Goal: Task Accomplishment & Management: Use online tool/utility

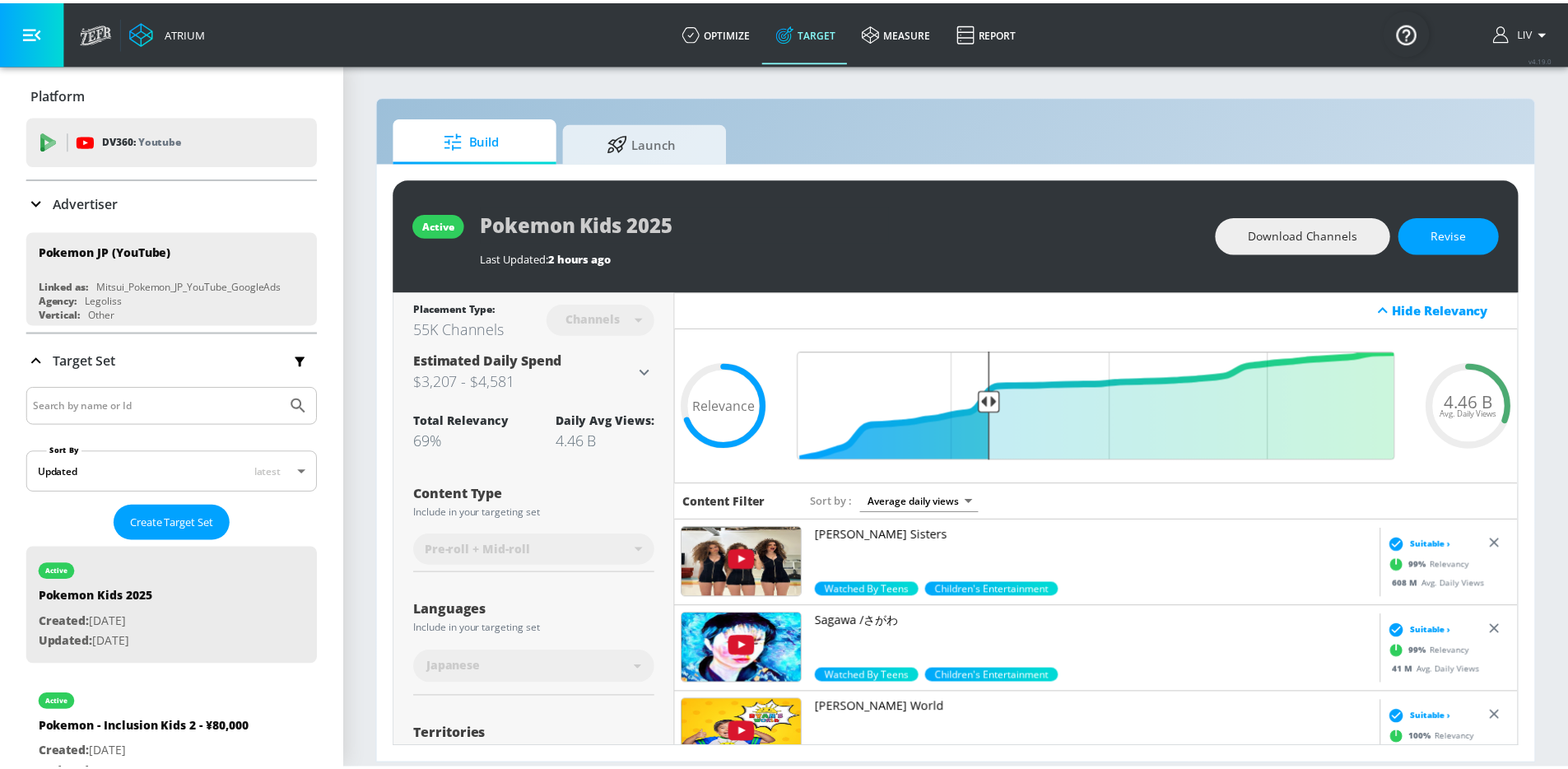
scroll to position [452, 0]
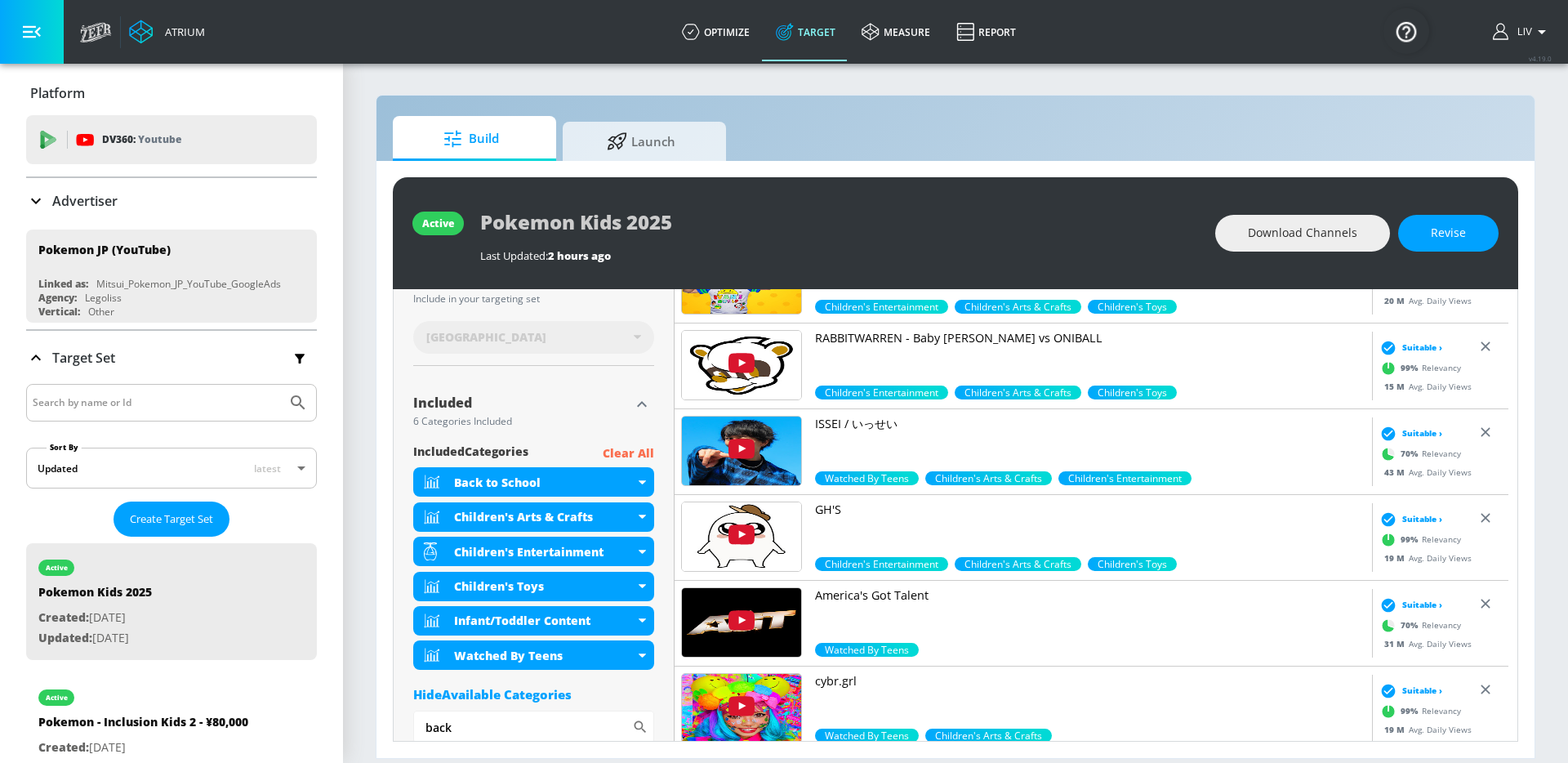
click at [136, 210] on div "Advertiser" at bounding box center [171, 201] width 291 height 19
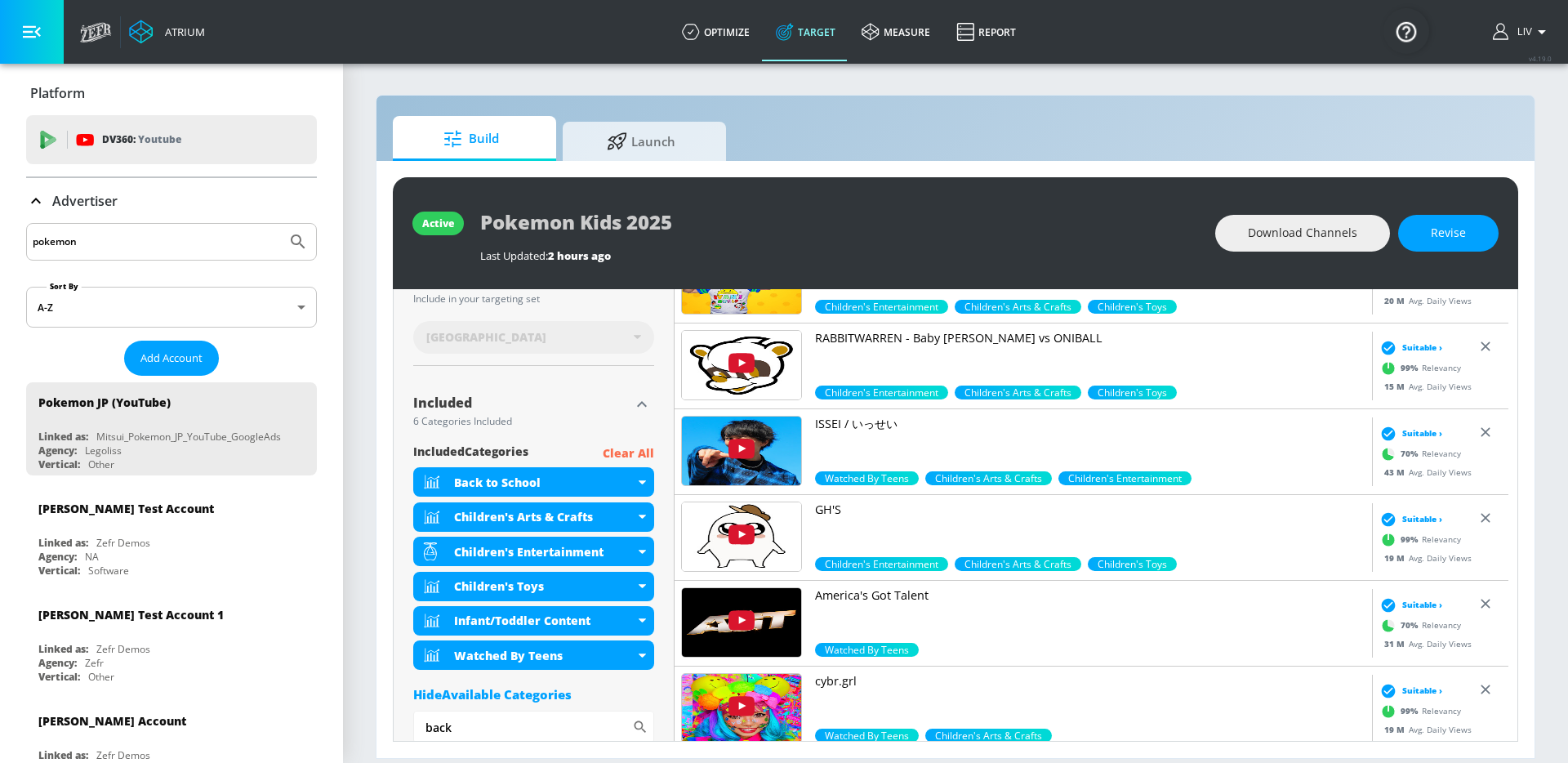
click at [149, 249] on input "pokemon" at bounding box center [157, 242] width 247 height 21
type input "panasonic"
click at [280, 223] on button "Submit Search" at bounding box center [298, 241] width 36 height 36
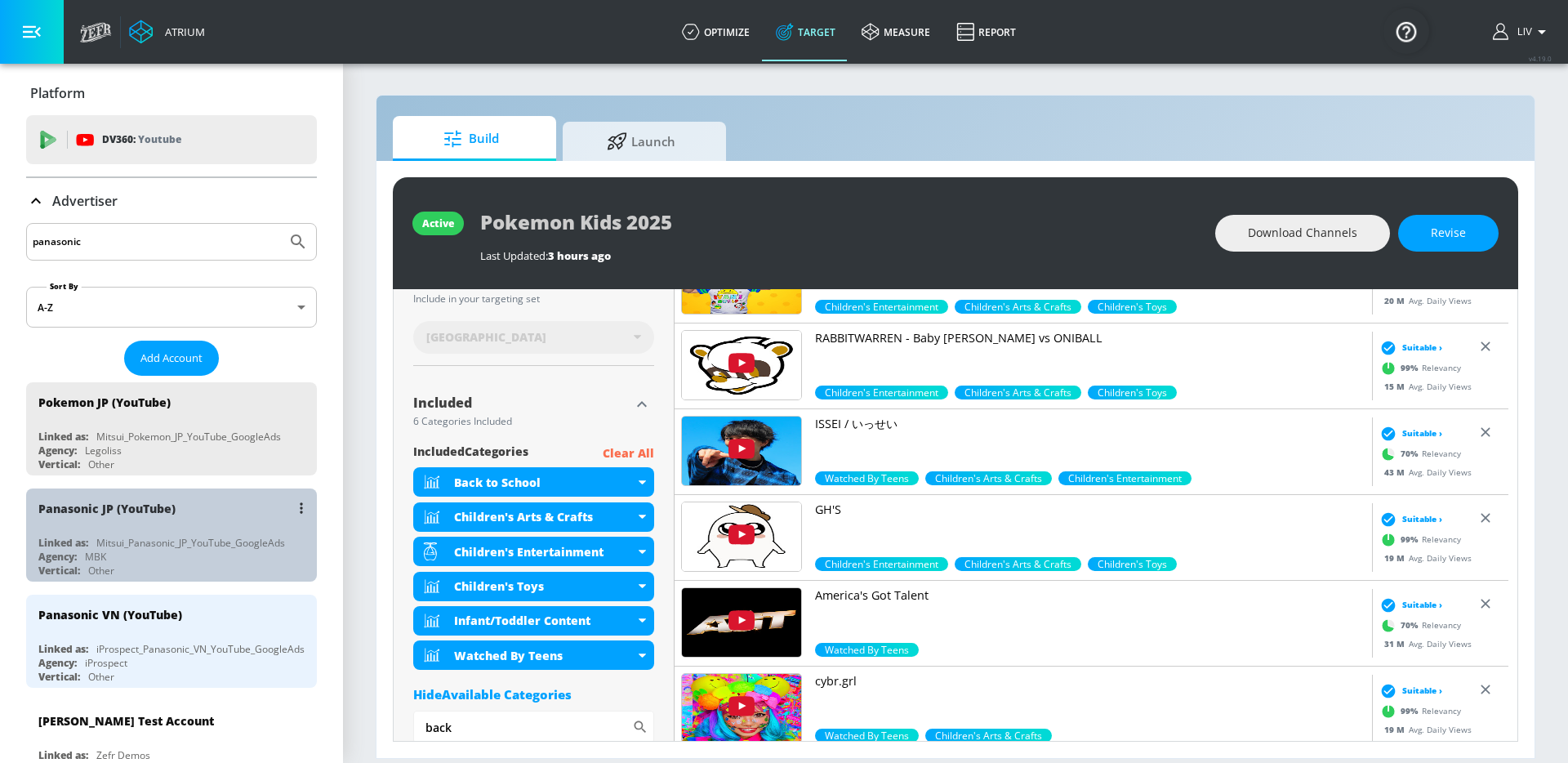
click at [194, 544] on div "Mitsui_Panasonic_JP_YouTube_GoogleAds" at bounding box center [190, 543] width 189 height 14
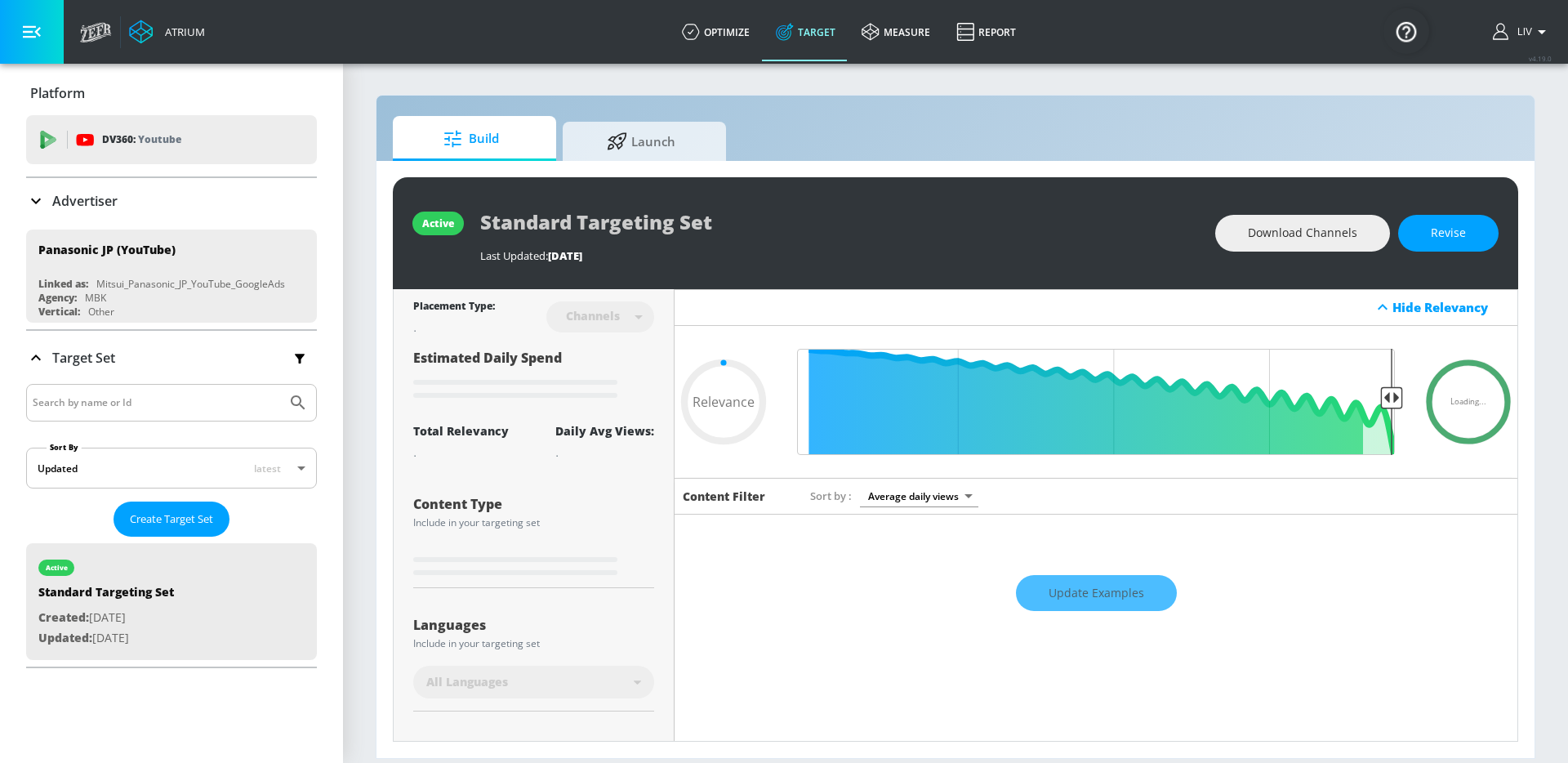
type input "0.4"
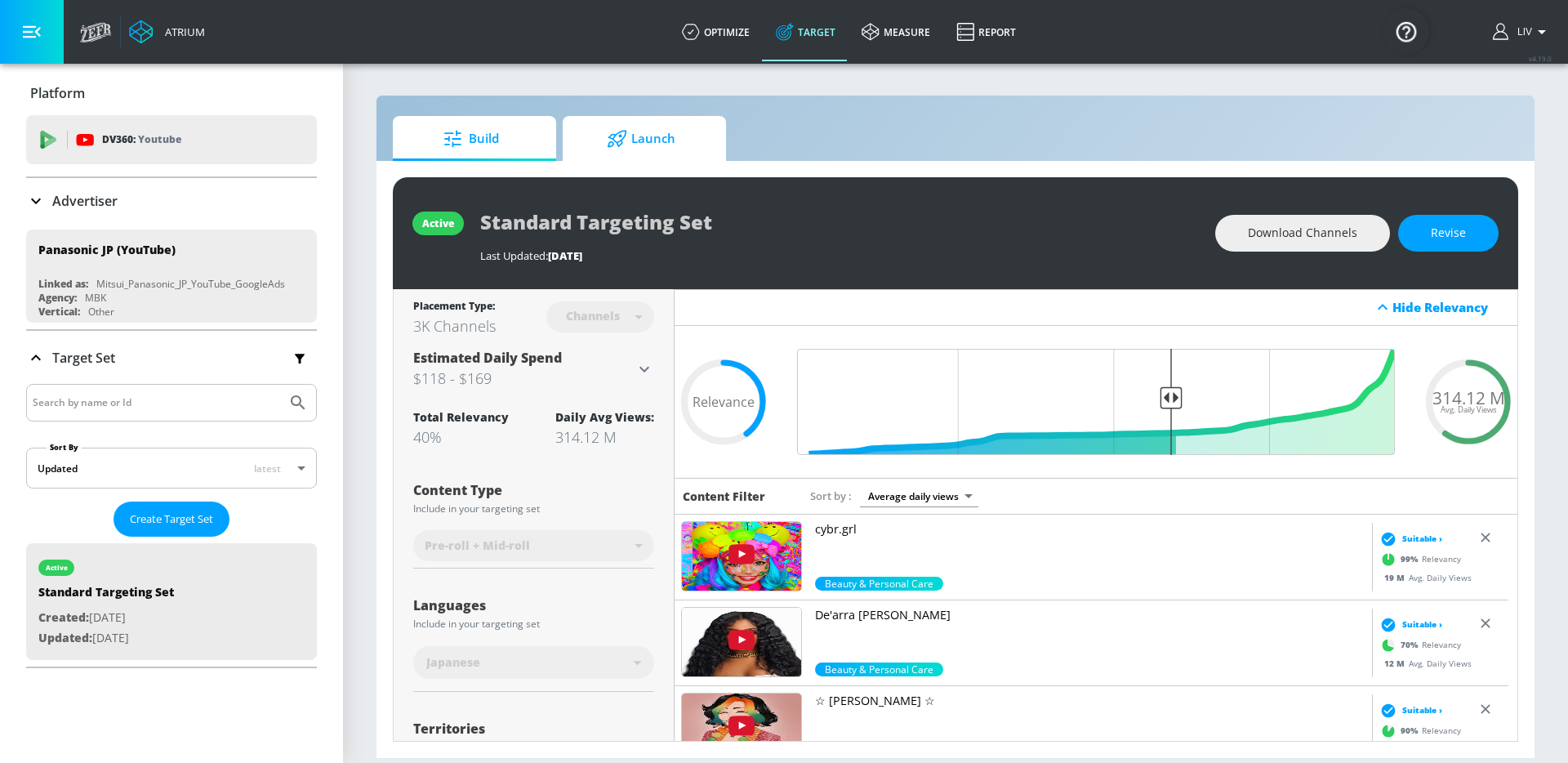
click at [682, 127] on span "Launch" at bounding box center [641, 138] width 124 height 40
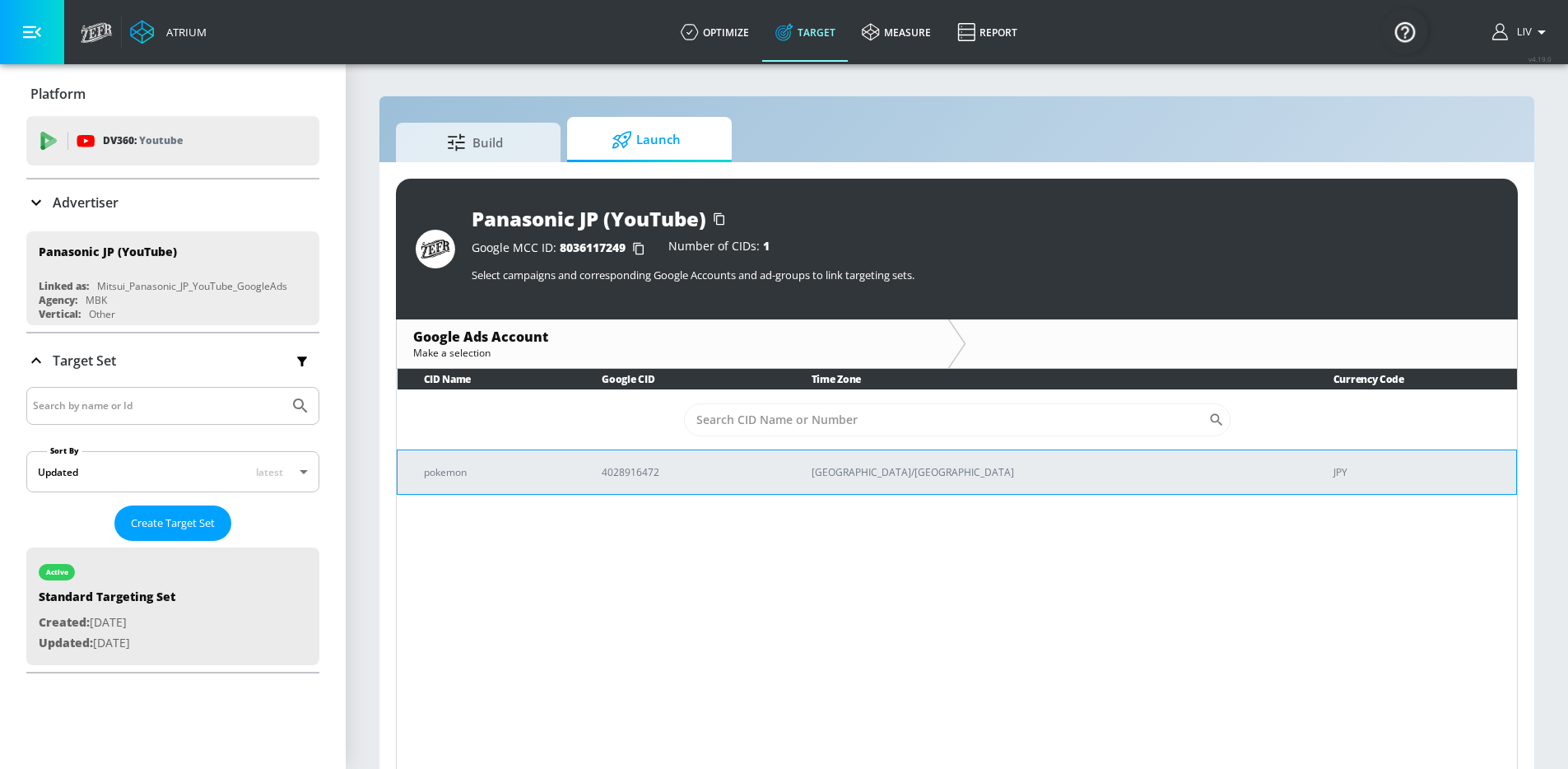
click at [784, 481] on td "4028916472" at bounding box center [679, 472] width 210 height 45
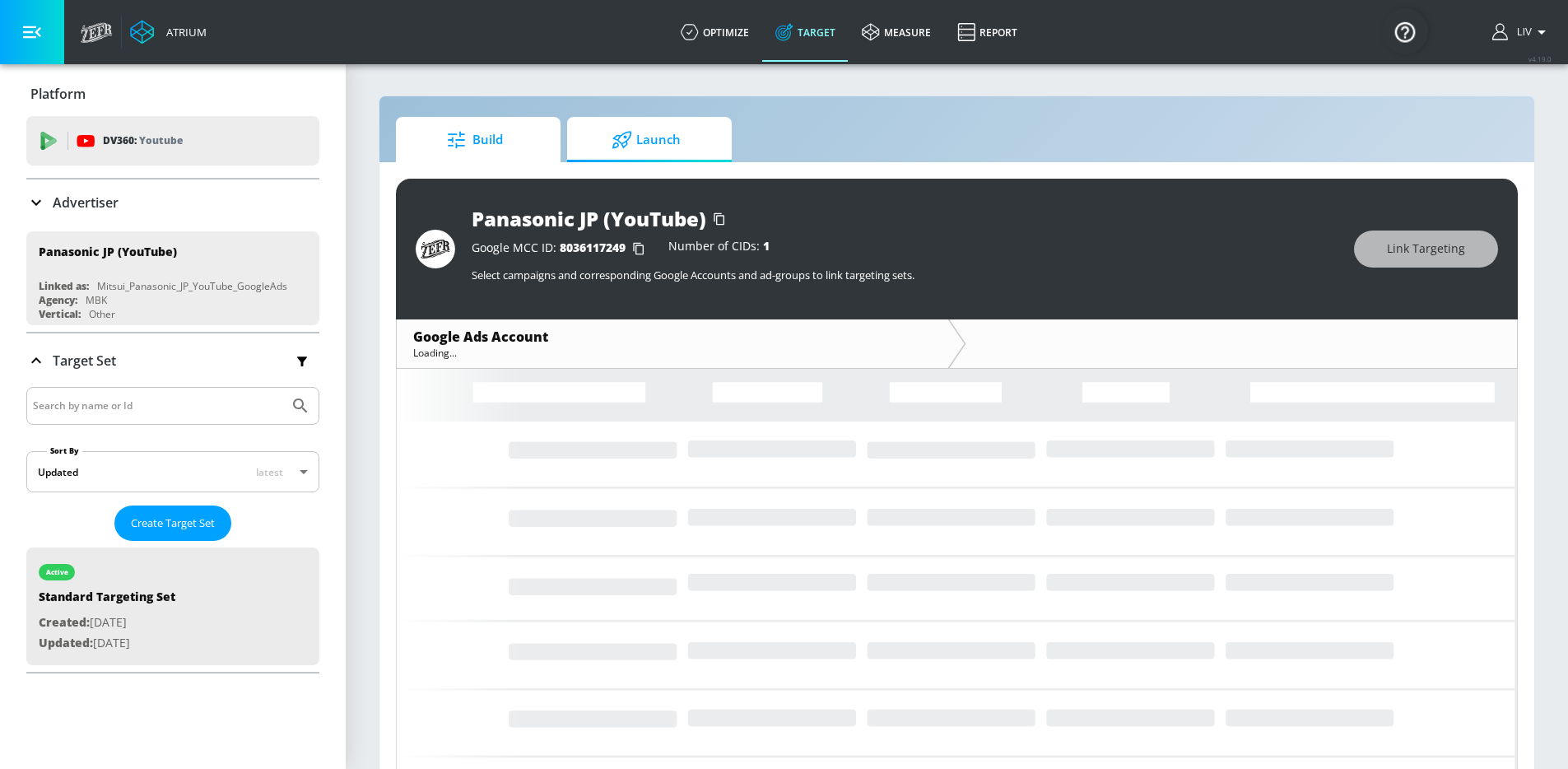
click at [521, 153] on span "Build" at bounding box center [475, 139] width 125 height 40
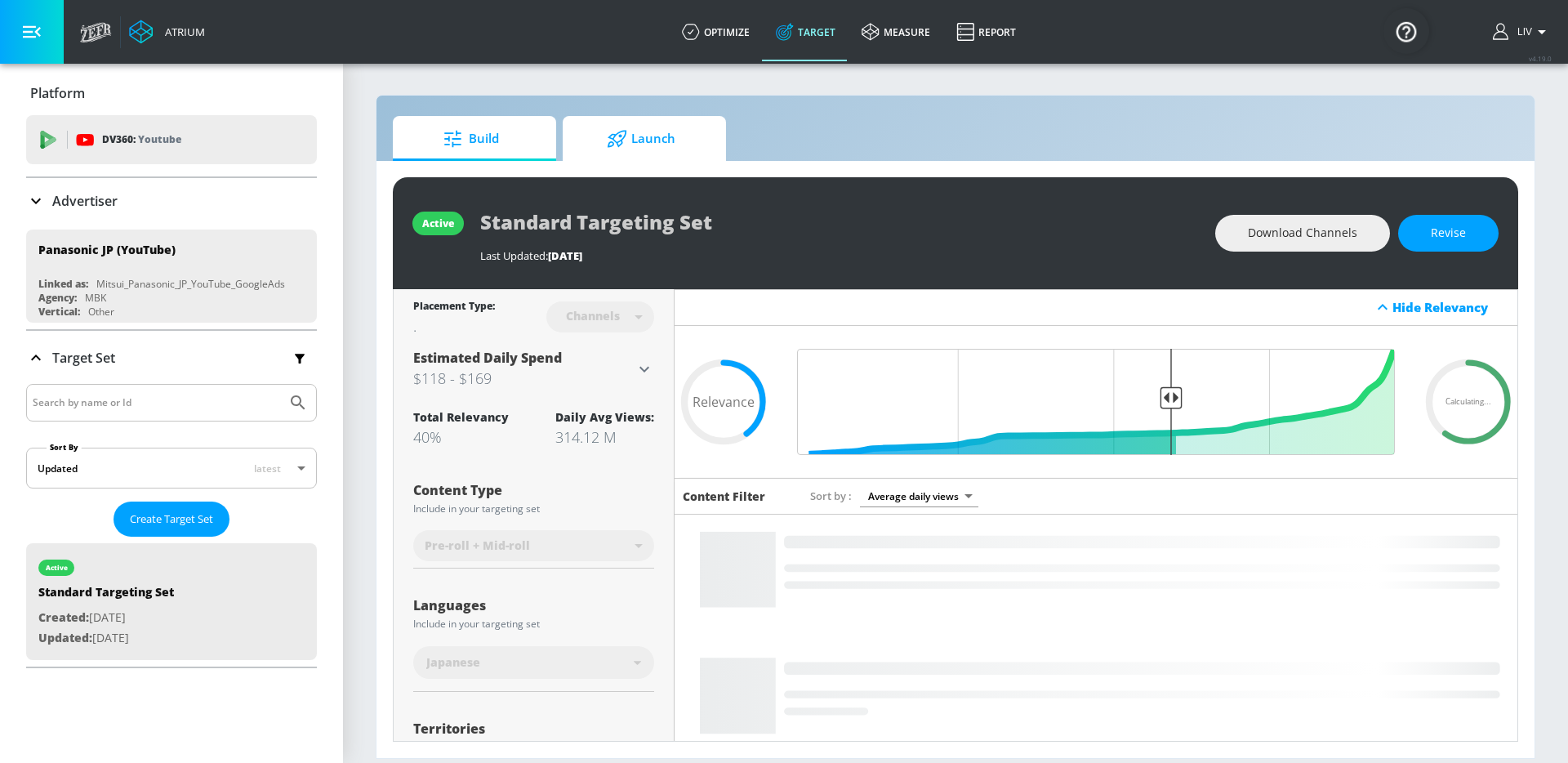
click at [676, 129] on span "Launch" at bounding box center [641, 138] width 124 height 40
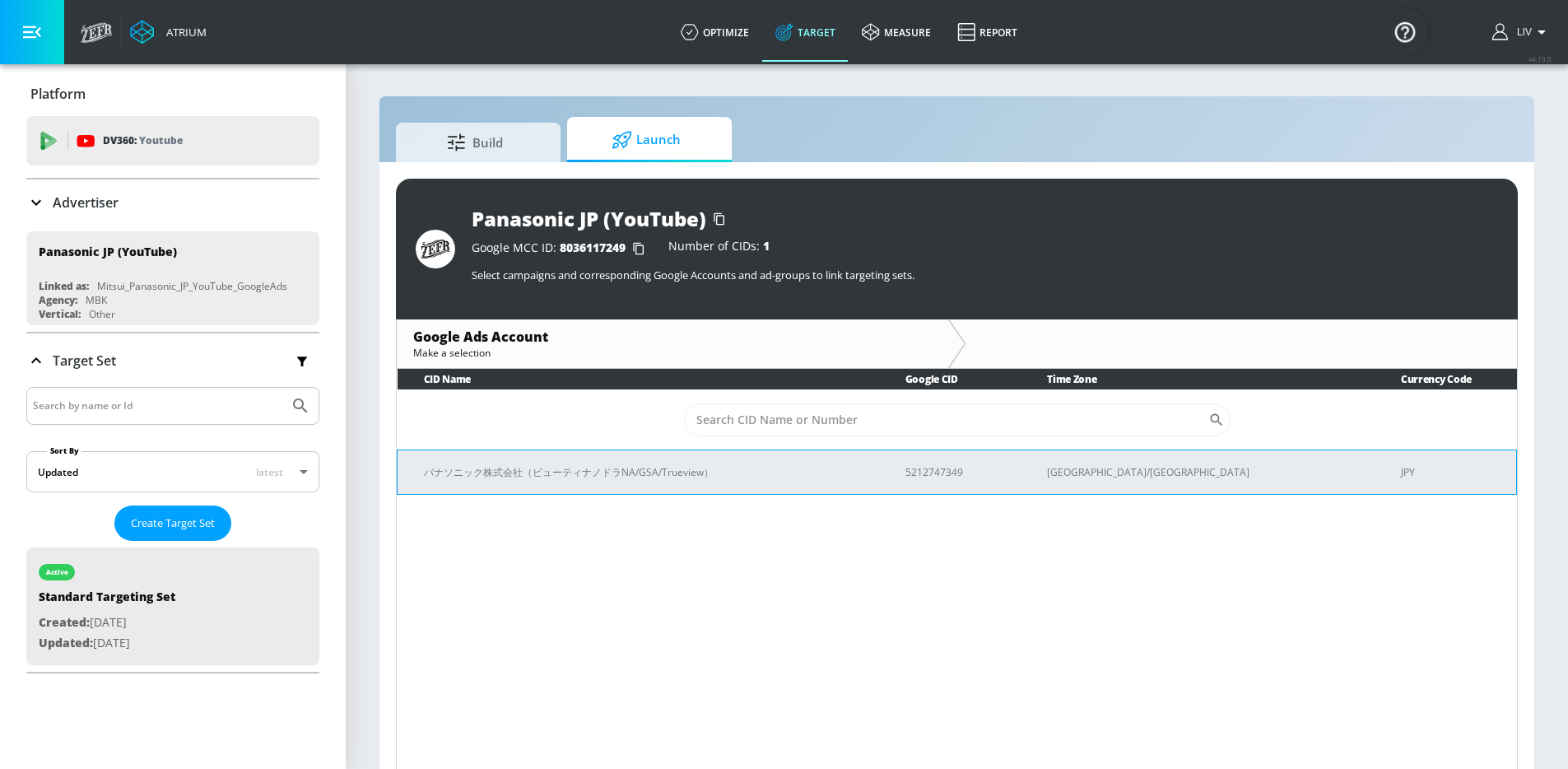
click at [544, 459] on td "パナソニック株式会社（ビューティナノドラNA/GSA/Trueview）" at bounding box center [638, 472] width 481 height 45
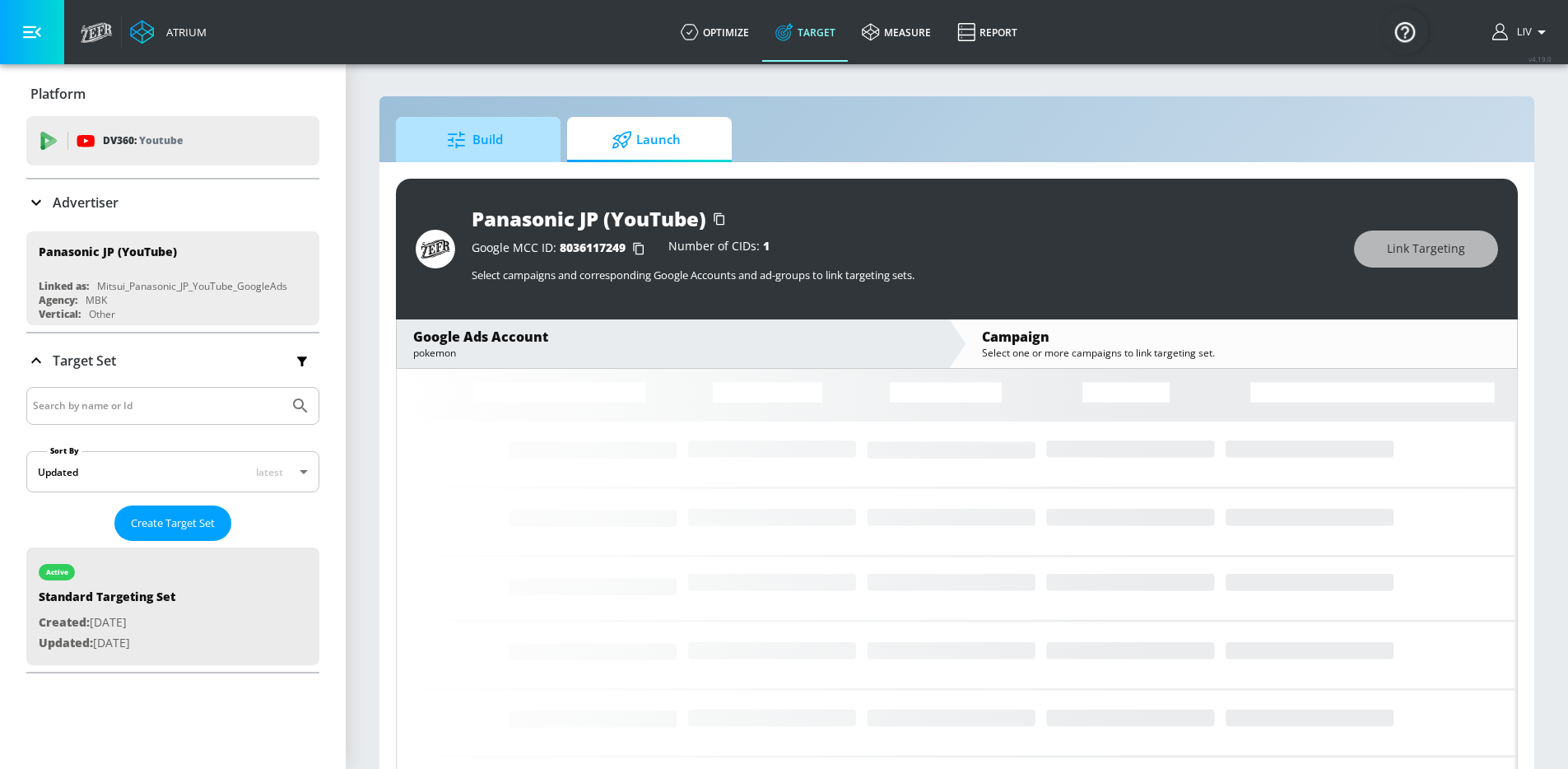
click at [497, 153] on span "Build" at bounding box center [475, 139] width 125 height 40
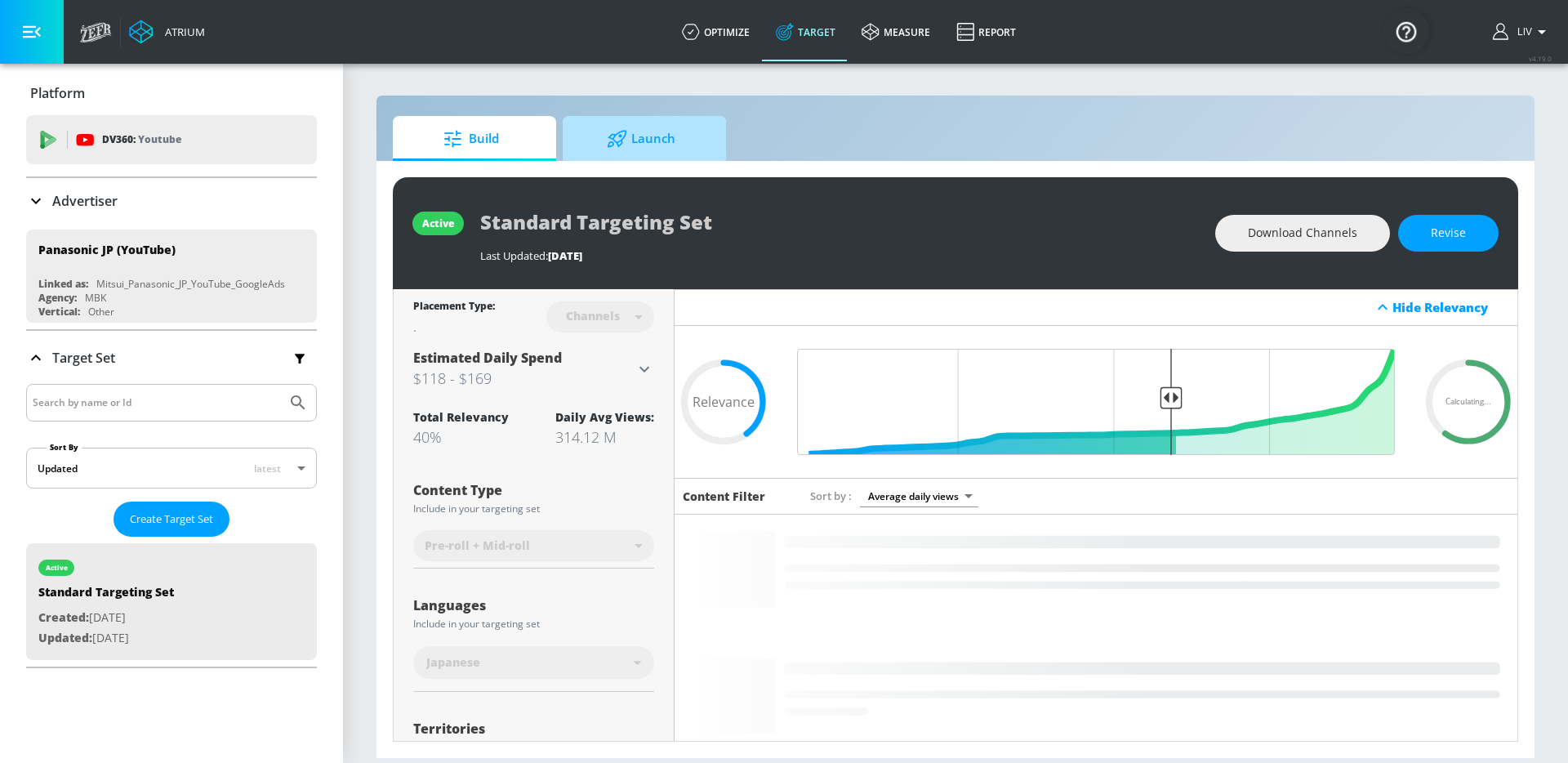
click at [697, 156] on span "Launch" at bounding box center [641, 138] width 124 height 40
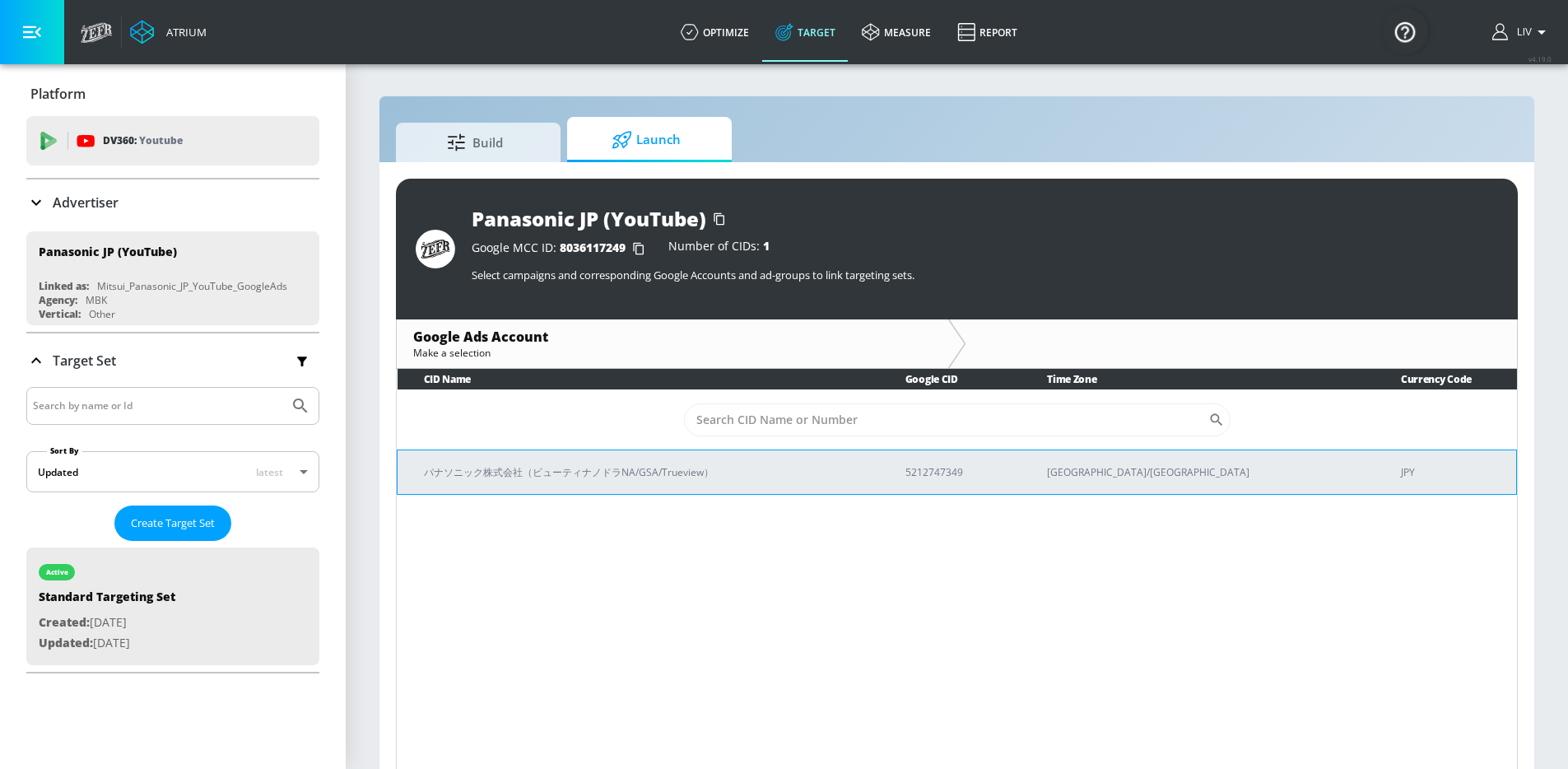
click at [875, 454] on td "パナソニック株式会社（ビューティナノドラNA/GSA/Trueview）" at bounding box center [638, 472] width 481 height 45
